Goal: Navigation & Orientation: Understand site structure

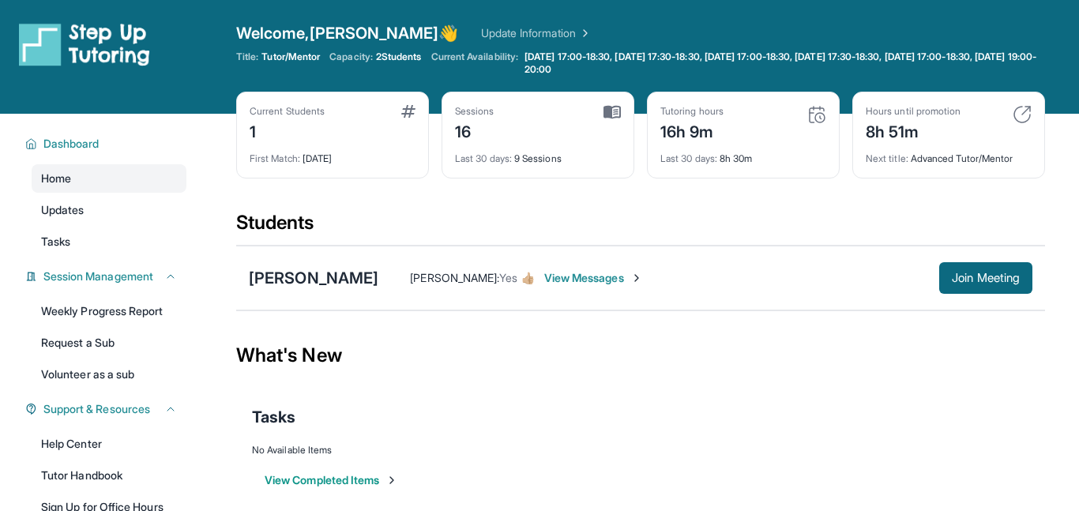
click at [477, 140] on div "16" at bounding box center [474, 130] width 39 height 25
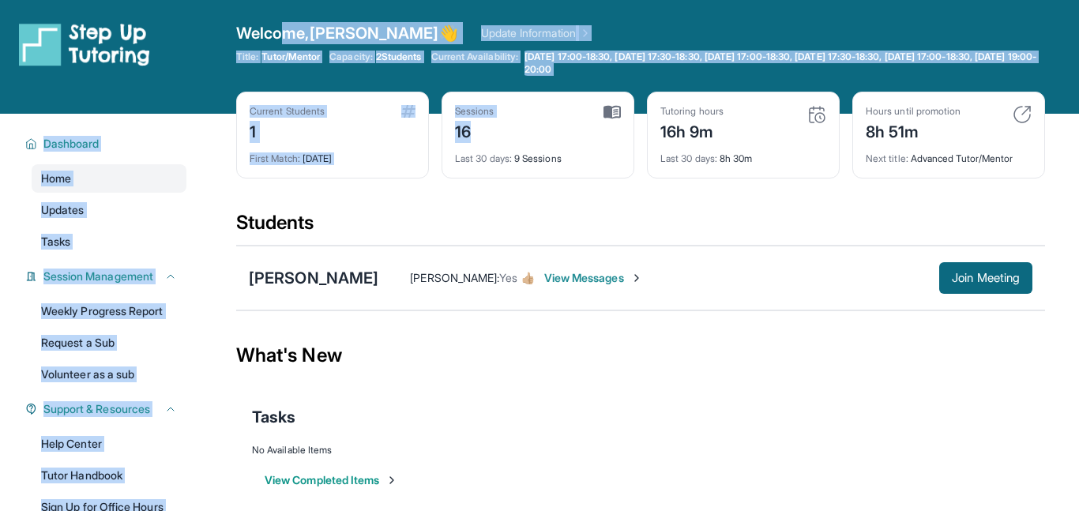
drag, startPoint x: 477, startPoint y: 140, endPoint x: 281, endPoint y: -47, distance: 271.0
click at [281, 0] on html "Open sidebar Welcome, [PERSON_NAME] 👋 Update Information Title: Tutor/Mentor Ca…" at bounding box center [539, 263] width 1079 height 526
click at [273, 171] on div "Current Students 1 First Match : [DATE]" at bounding box center [332, 135] width 193 height 87
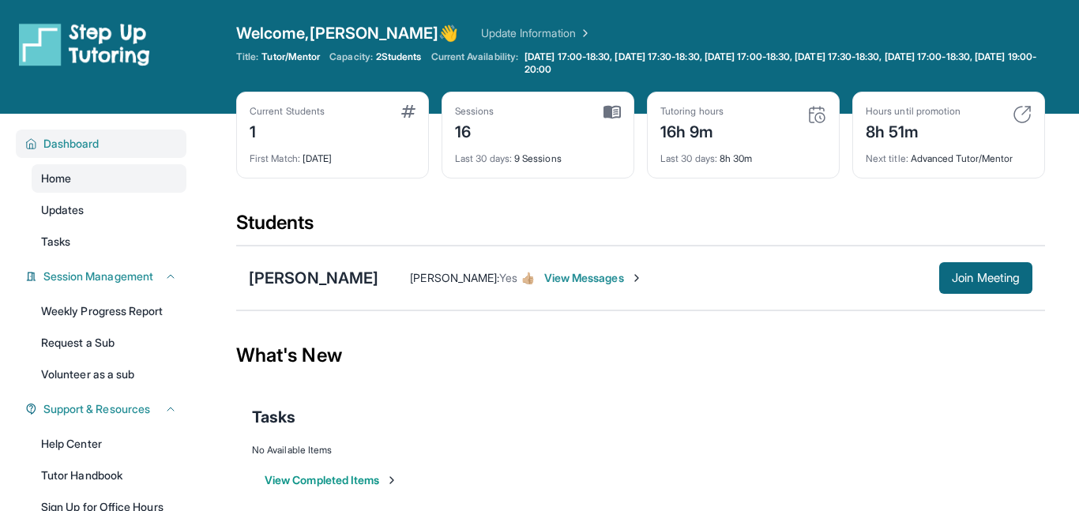
click at [96, 155] on div "Dashboard" at bounding box center [101, 144] width 171 height 28
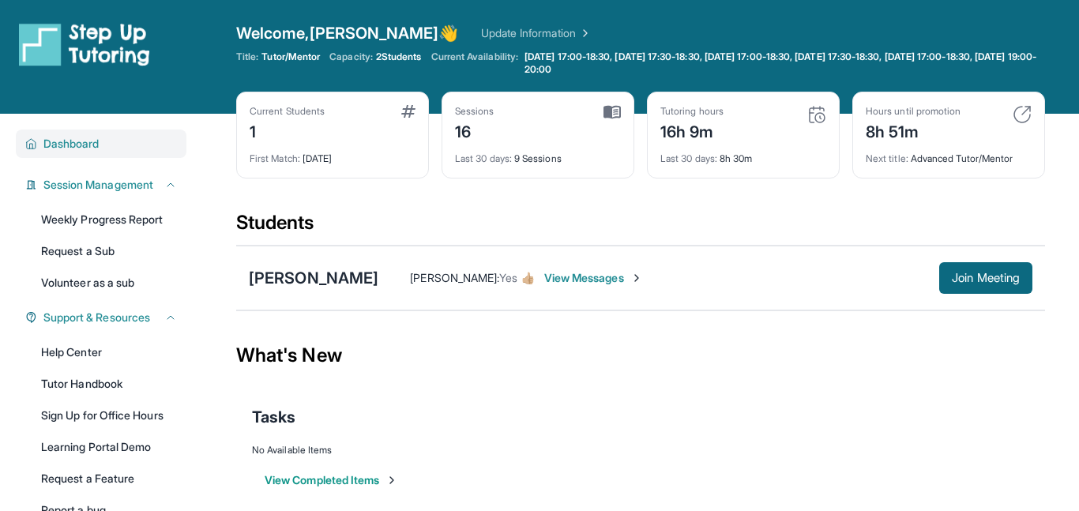
click at [83, 146] on span "Dashboard" at bounding box center [71, 144] width 56 height 16
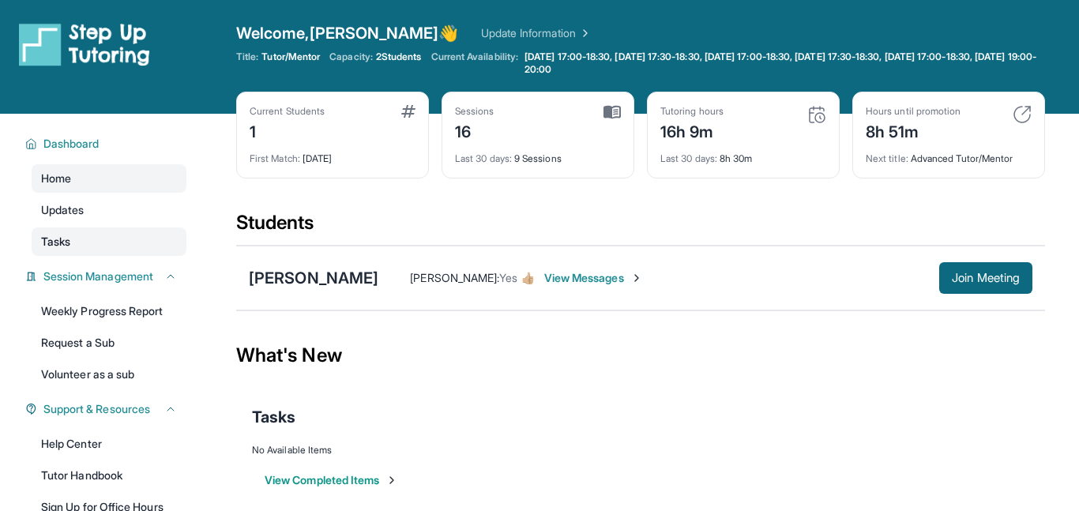
click at [95, 234] on link "Tasks" at bounding box center [109, 242] width 155 height 28
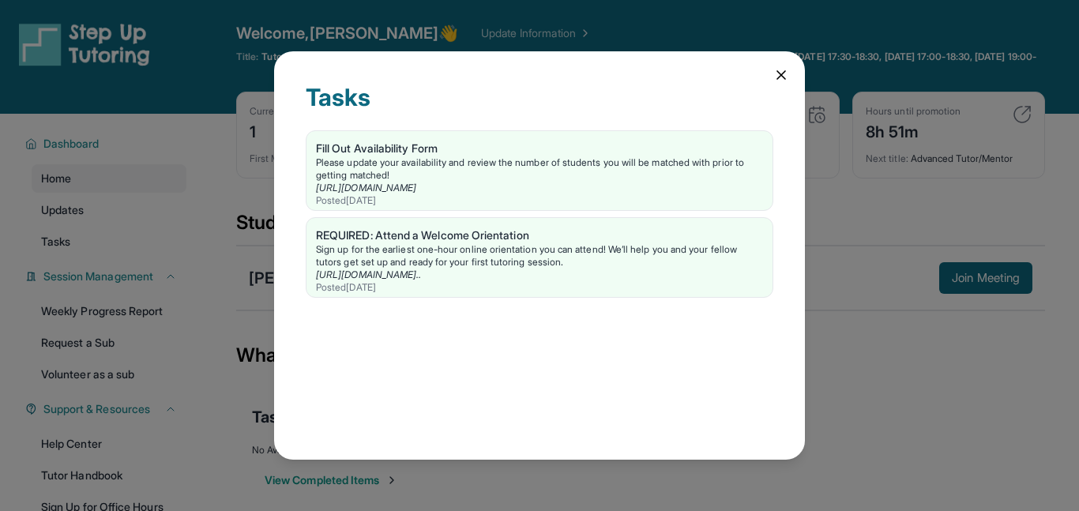
drag, startPoint x: 792, startPoint y: 78, endPoint x: 784, endPoint y: 73, distance: 9.2
click at [784, 73] on div "Tasks Fill Out Availability Form Please update your availability and review the…" at bounding box center [539, 255] width 531 height 409
click at [784, 73] on icon at bounding box center [781, 75] width 16 height 16
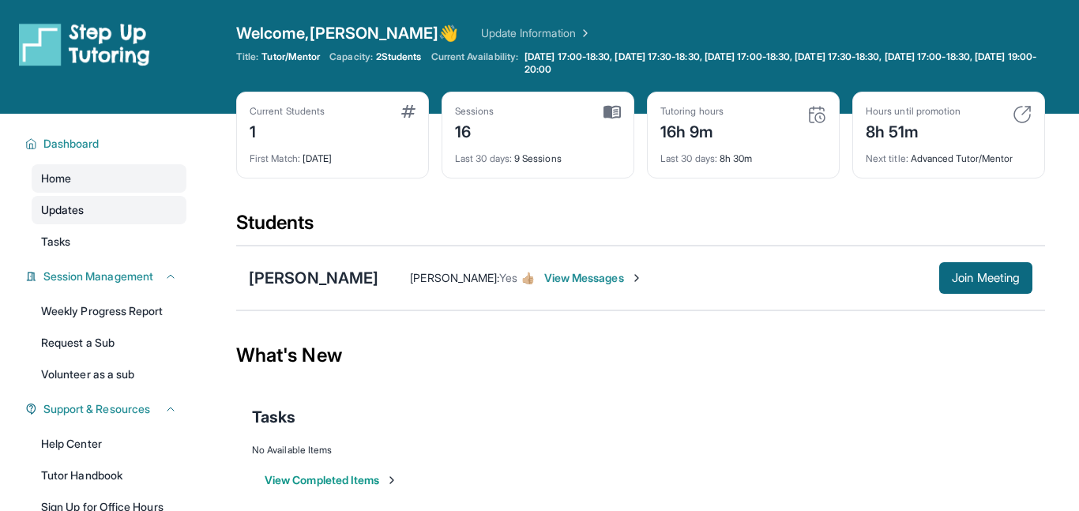
click at [178, 204] on link "Updates" at bounding box center [109, 210] width 155 height 28
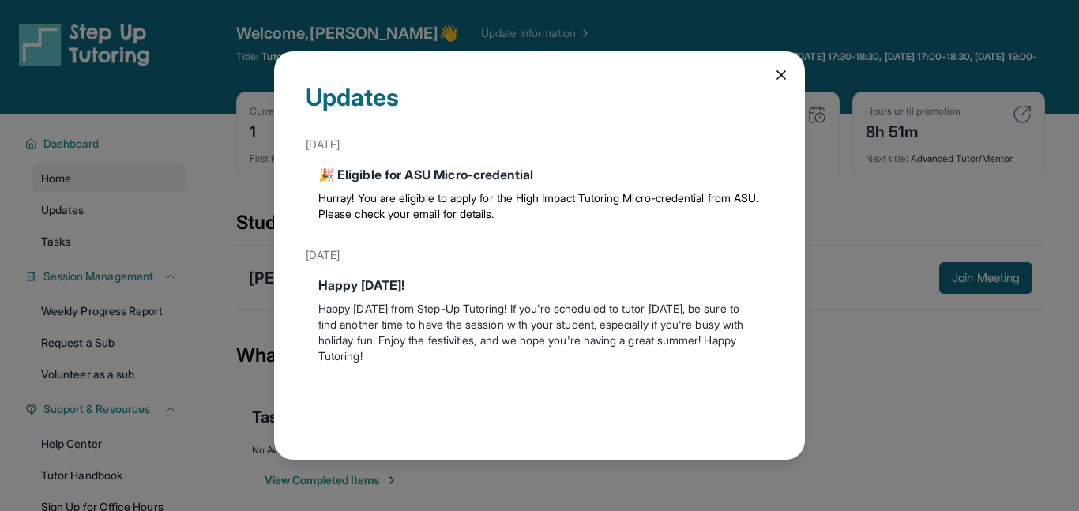
click at [229, 188] on div "Updates [DATE] 🎉 Eligible for ASU Micro-credential Hurray! You are eligible to …" at bounding box center [539, 255] width 1079 height 511
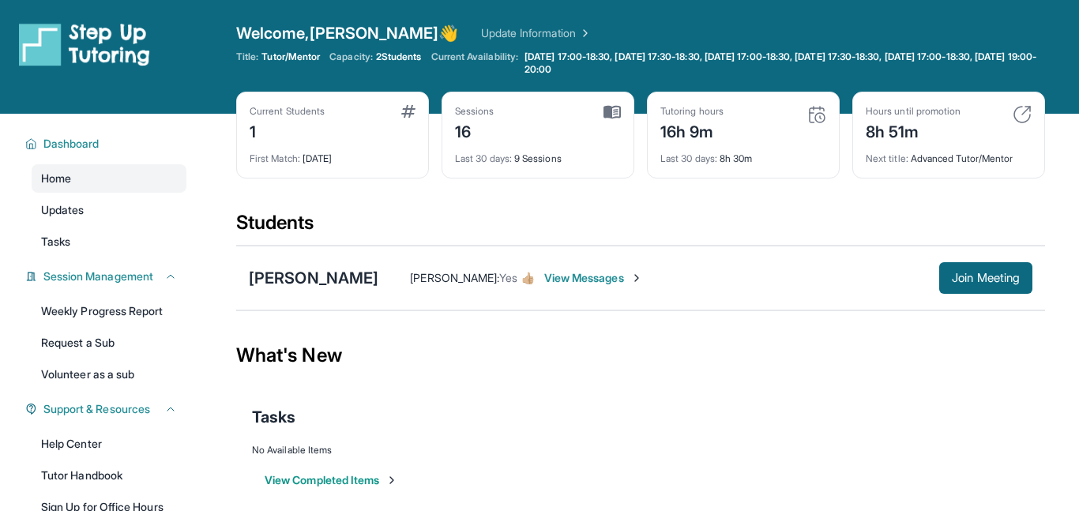
scroll to position [184, 0]
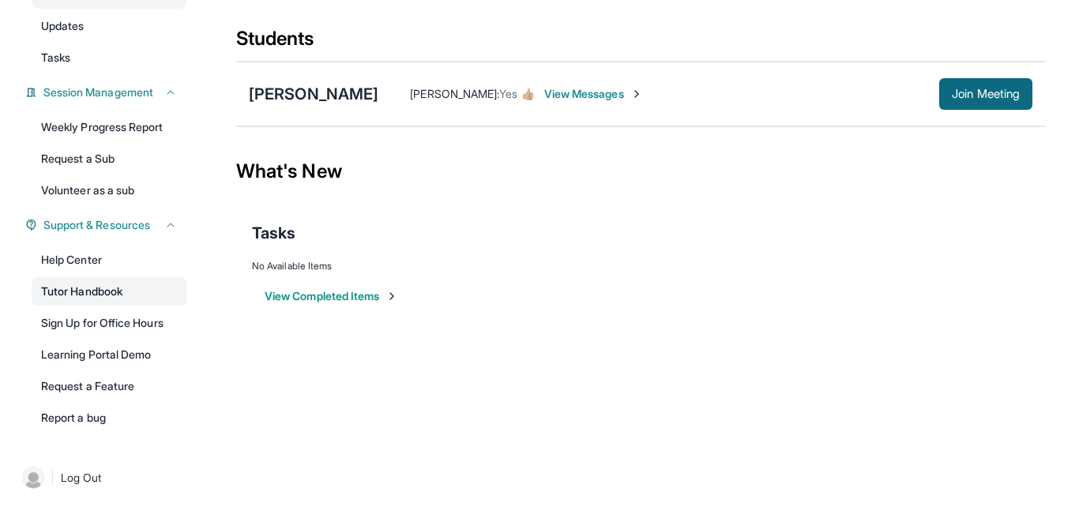
click at [130, 291] on link "Tutor Handbook" at bounding box center [109, 291] width 155 height 28
click at [142, 259] on link "Help Center" at bounding box center [109, 260] width 155 height 28
